Goal: Navigation & Orientation: Find specific page/section

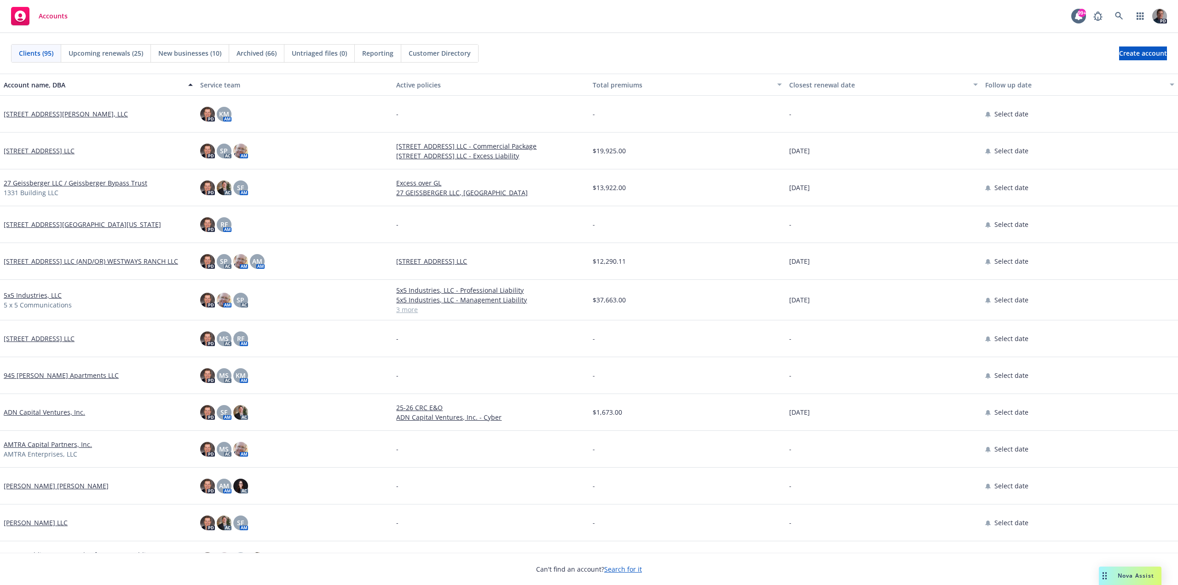
click at [104, 52] on span "Upcoming renewals (25)" at bounding box center [106, 53] width 75 height 10
